Goal: Check status: Check status

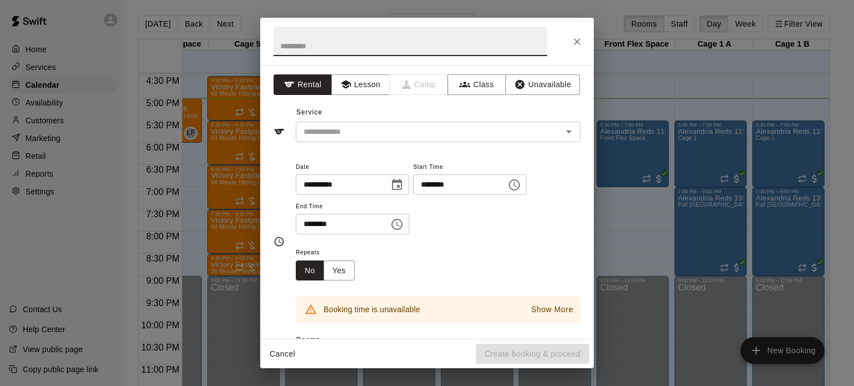
click at [642, 98] on div "**********" at bounding box center [427, 193] width 854 height 386
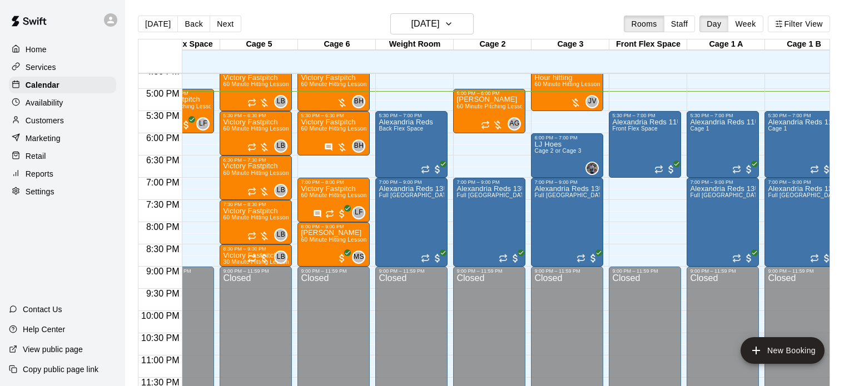
scroll to position [741, 208]
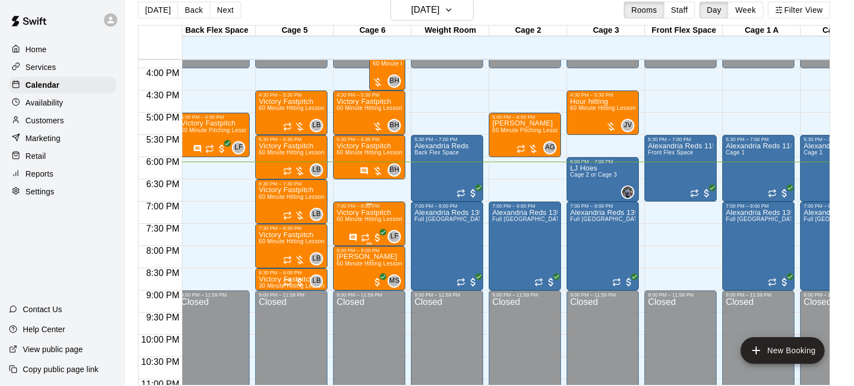
scroll to position [703, 34]
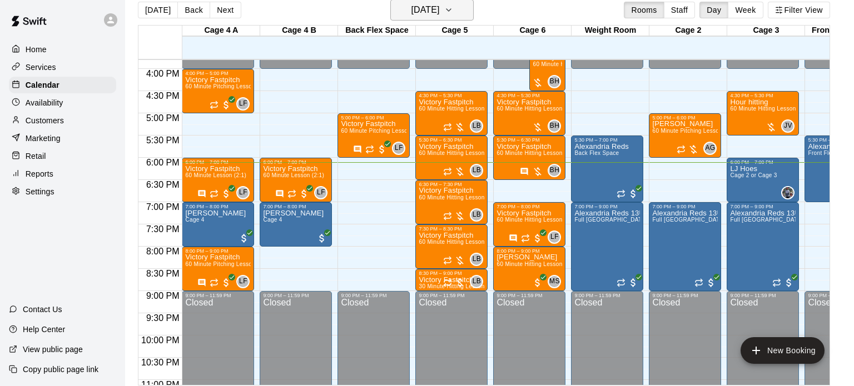
click at [439, 10] on h6 "[DATE]" at bounding box center [425, 10] width 28 height 16
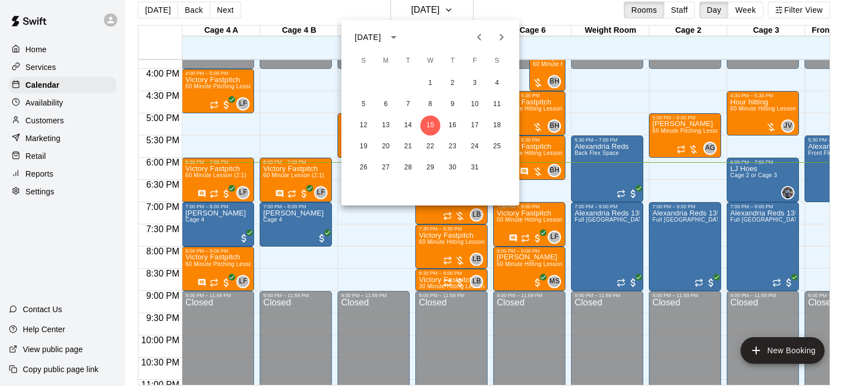
click at [458, 7] on div at bounding box center [427, 193] width 854 height 386
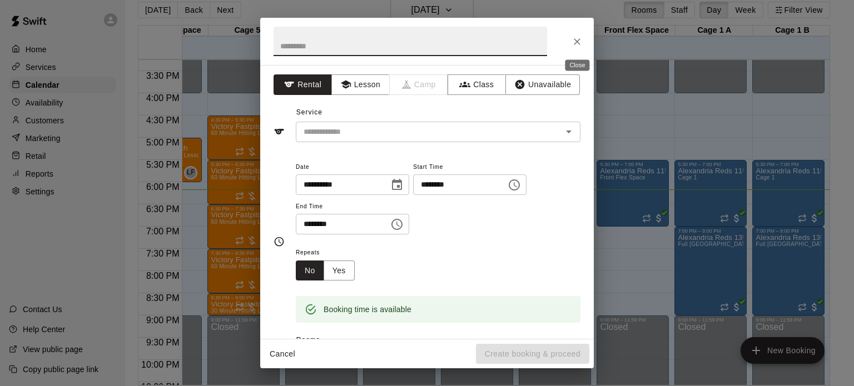
click at [577, 48] on button "Close" at bounding box center [577, 42] width 20 height 20
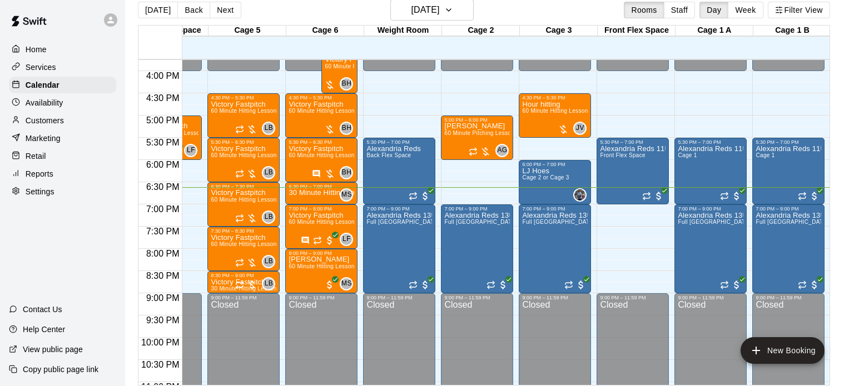
scroll to position [741, 208]
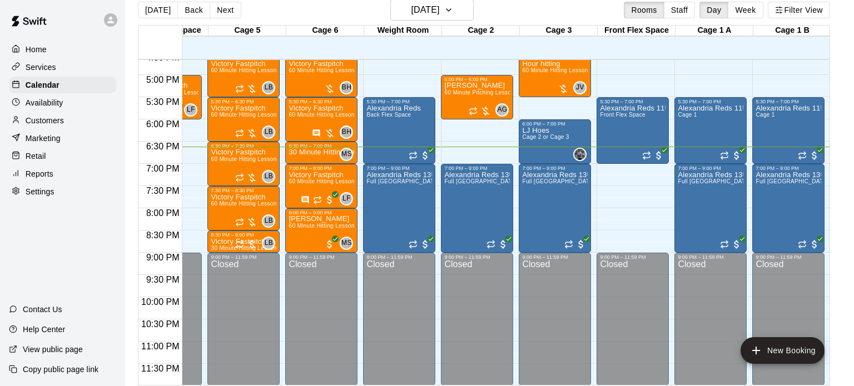
click at [657, 291] on div "Closed" at bounding box center [633, 325] width 66 height 130
click at [439, 13] on h6 "[DATE]" at bounding box center [425, 10] width 28 height 16
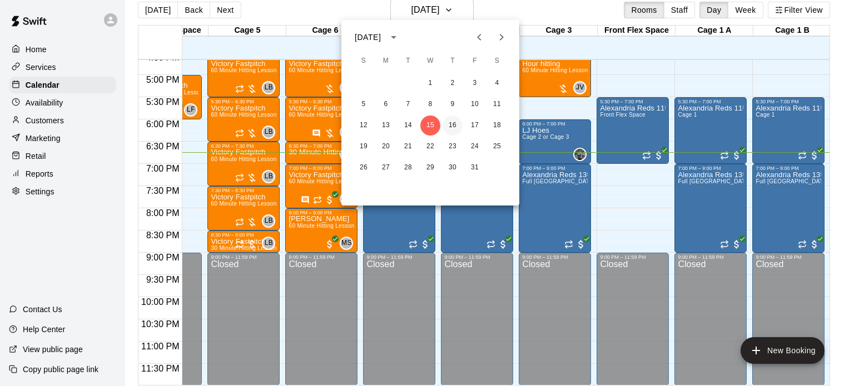
click at [453, 124] on button "16" at bounding box center [453, 126] width 20 height 20
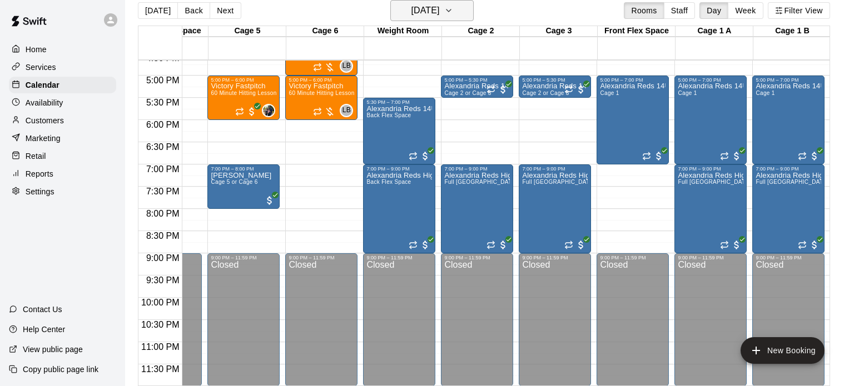
click at [438, 9] on h6 "[DATE]" at bounding box center [425, 11] width 28 height 16
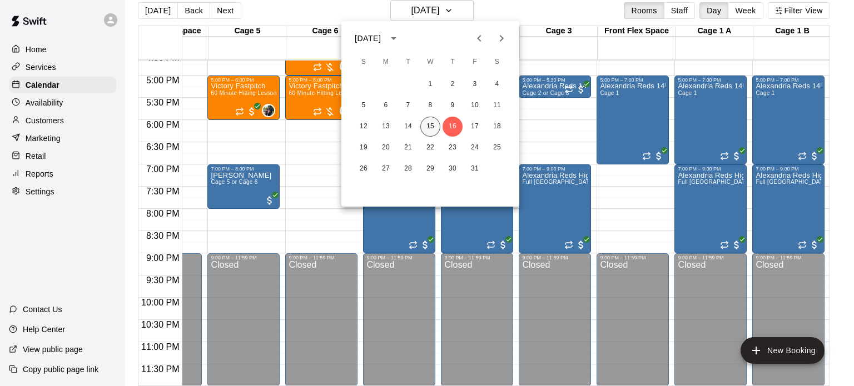
click at [431, 125] on button "15" at bounding box center [430, 127] width 20 height 20
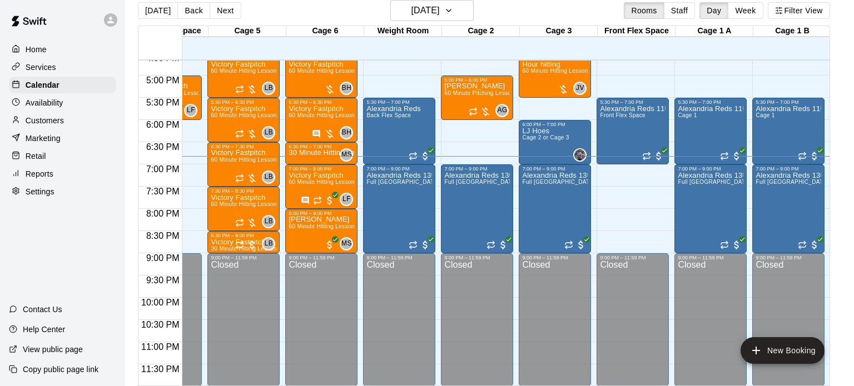
click at [431, 125] on div "Alexandria Reds Back Flex Space" at bounding box center [399, 298] width 66 height 386
click at [446, 128] on div at bounding box center [427, 193] width 854 height 386
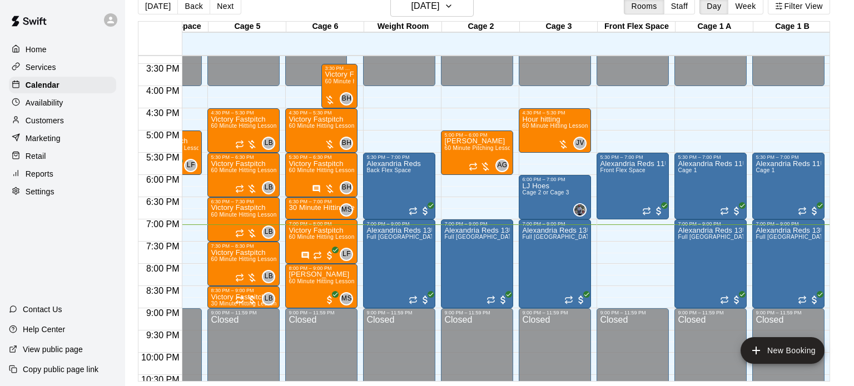
scroll to position [741, 208]
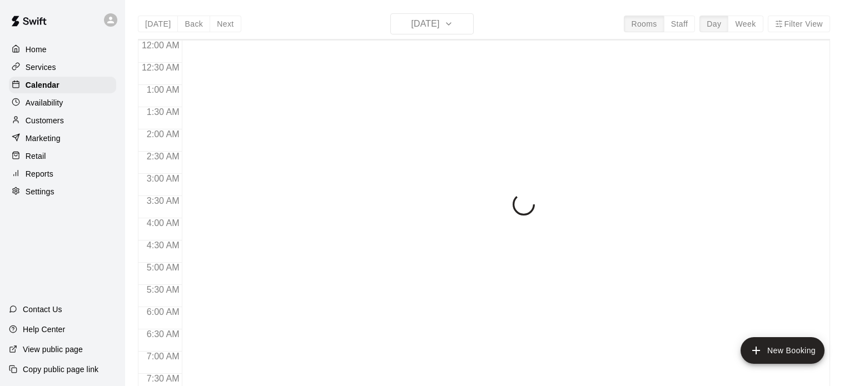
scroll to position [708, 0]
